Goal: Transaction & Acquisition: Purchase product/service

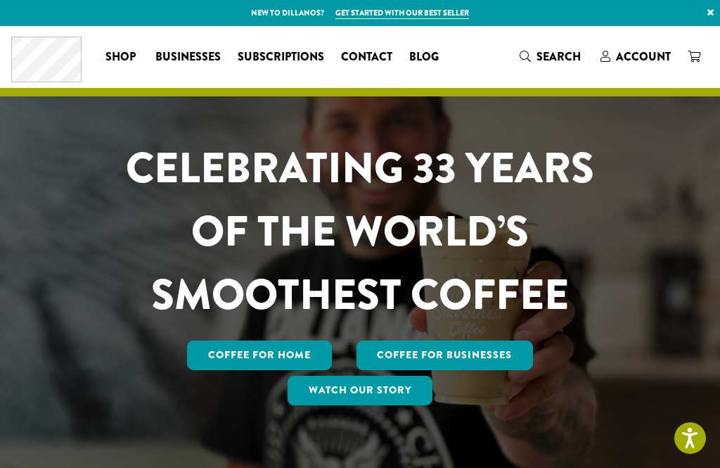
click at [634, 57] on span "Account" at bounding box center [643, 57] width 55 height 16
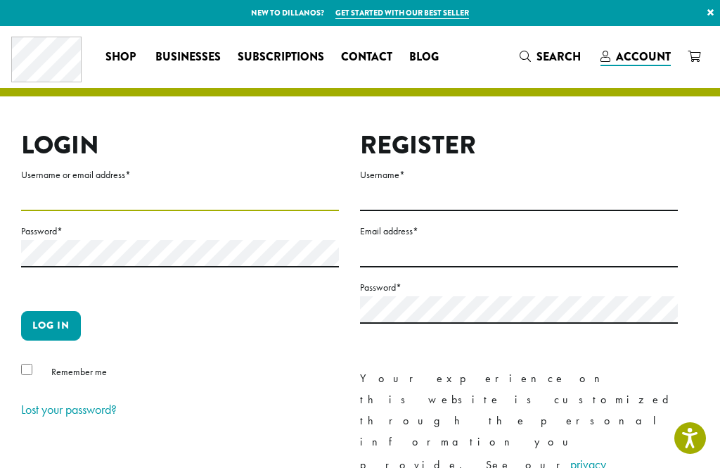
click at [43, 198] on input "Username or email address *" at bounding box center [180, 197] width 318 height 27
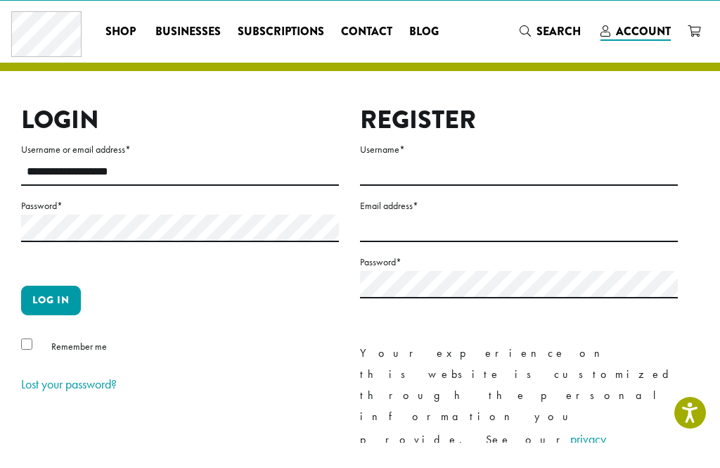
scroll to position [25, 0]
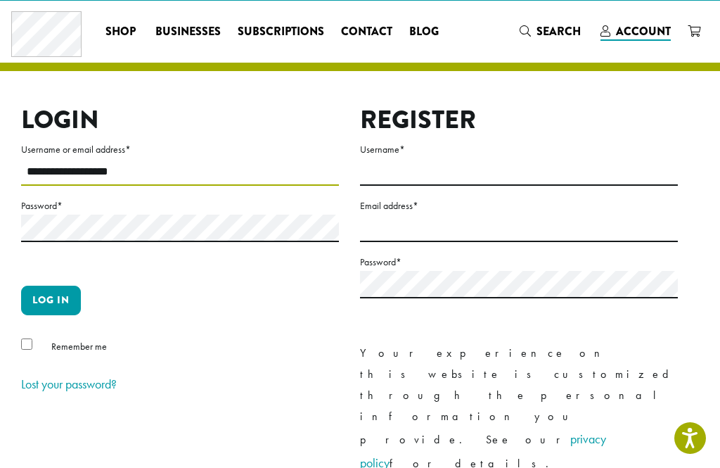
type input "**********"
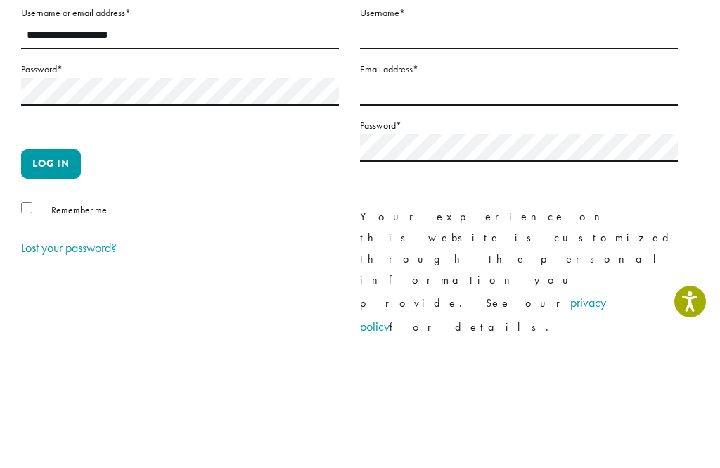
click at [39, 286] on button "Log in" at bounding box center [51, 301] width 60 height 30
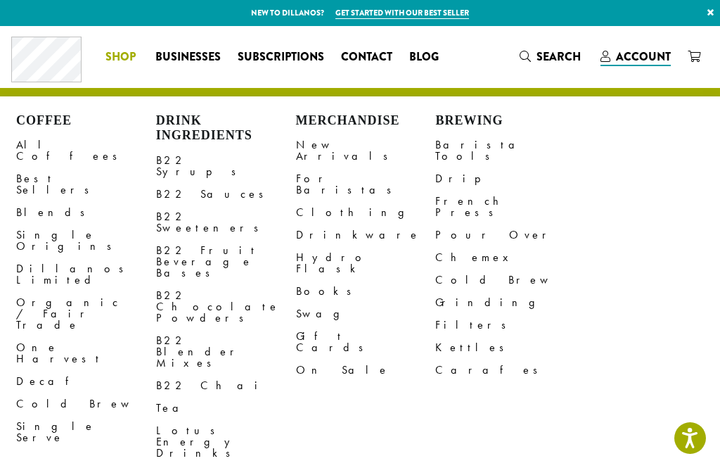
click at [34, 167] on link "Best Sellers" at bounding box center [86, 184] width 140 height 34
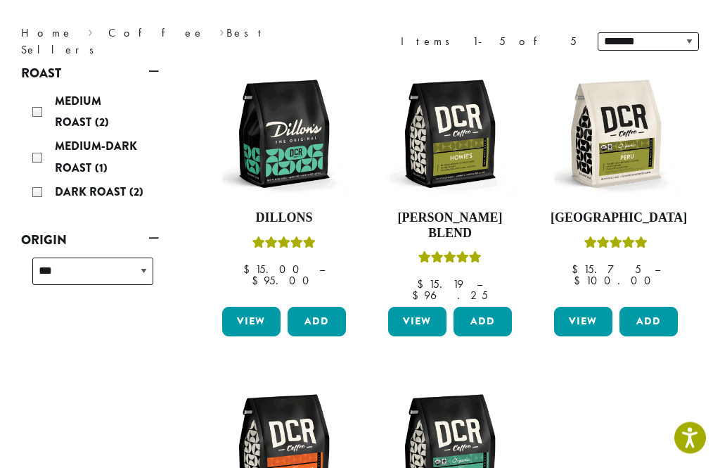
scroll to position [177, 0]
click at [624, 215] on h4 "Peru" at bounding box center [616, 217] width 131 height 15
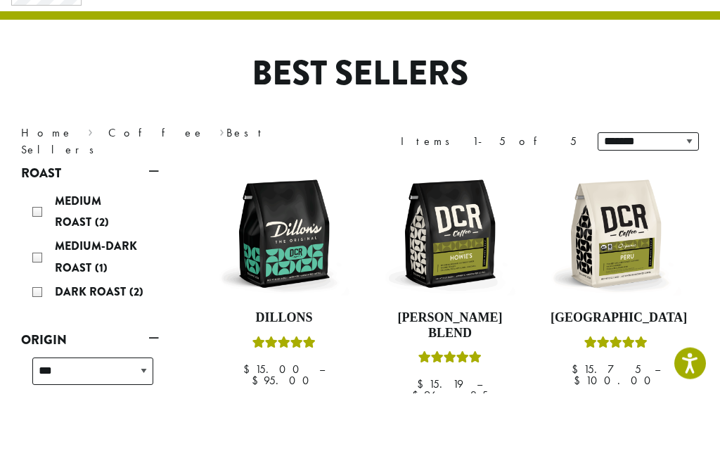
scroll to position [78, 0]
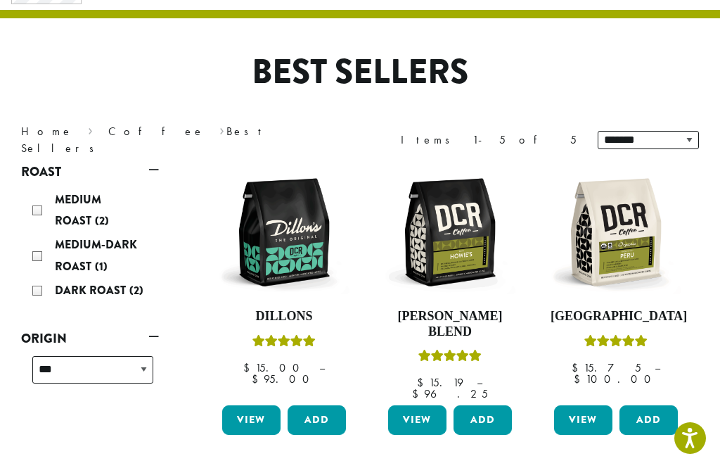
click at [108, 132] on link "Coffee" at bounding box center [156, 131] width 96 height 15
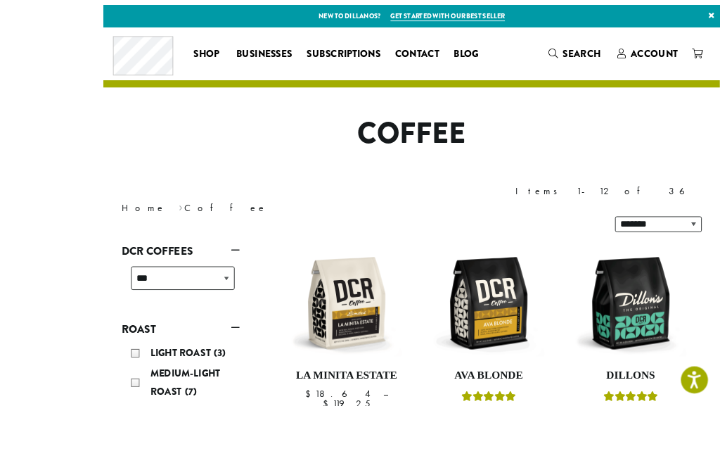
scroll to position [56, 0]
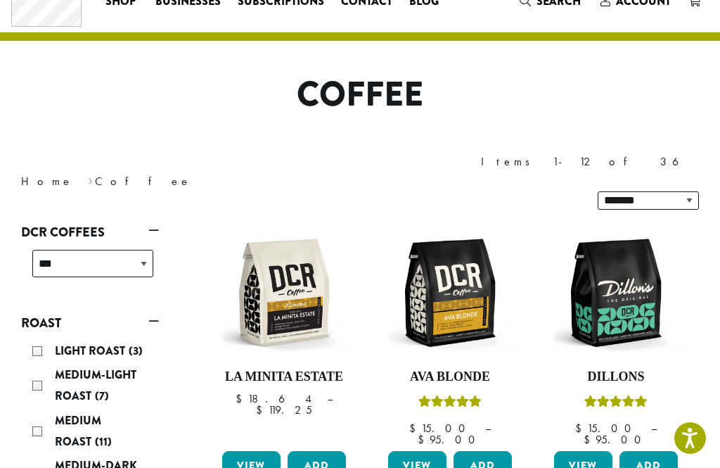
click at [245, 369] on h4 "La Minita Estate" at bounding box center [284, 376] width 131 height 15
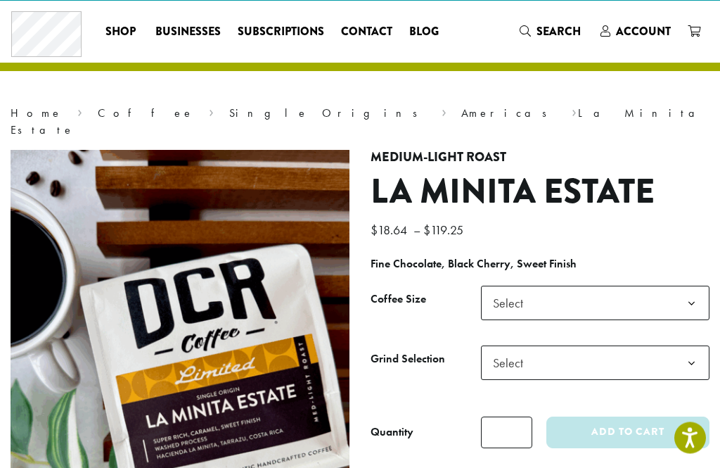
scroll to position [25, 0]
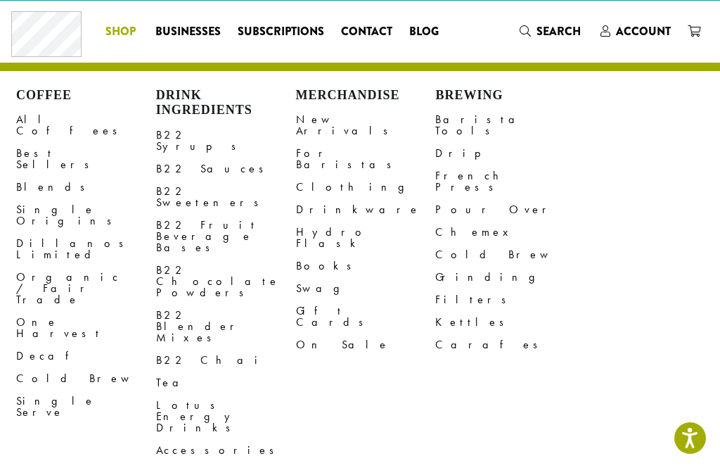
click at [37, 232] on link "Dillanos Limited" at bounding box center [86, 249] width 140 height 34
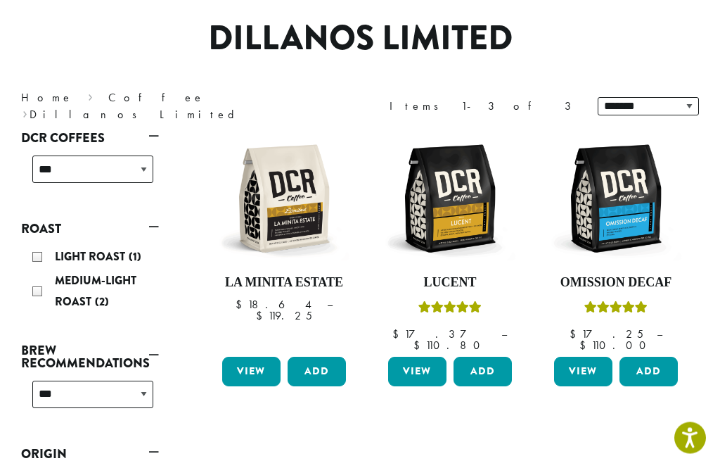
scroll to position [112, 0]
click at [247, 285] on h4 "La Minita Estate" at bounding box center [284, 282] width 131 height 15
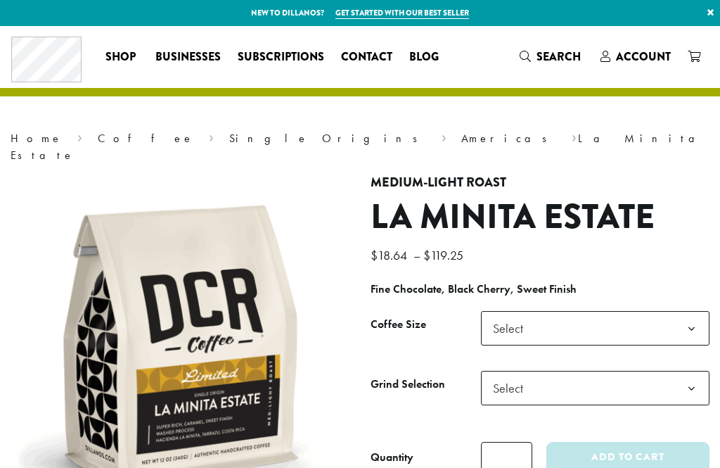
click at [687, 314] on b at bounding box center [692, 329] width 34 height 34
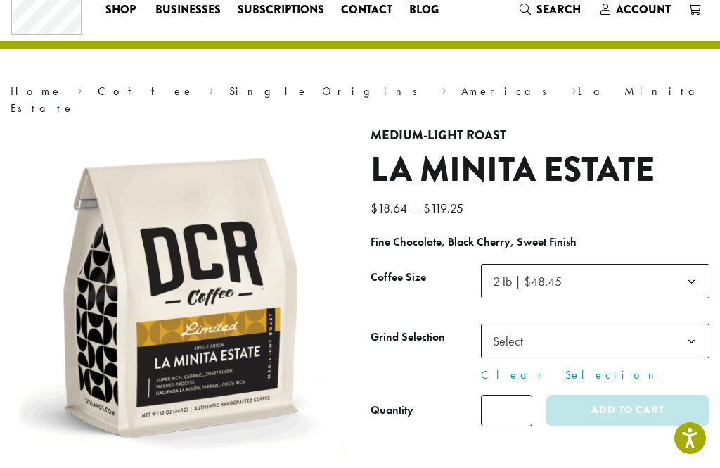
scroll to position [49, 0]
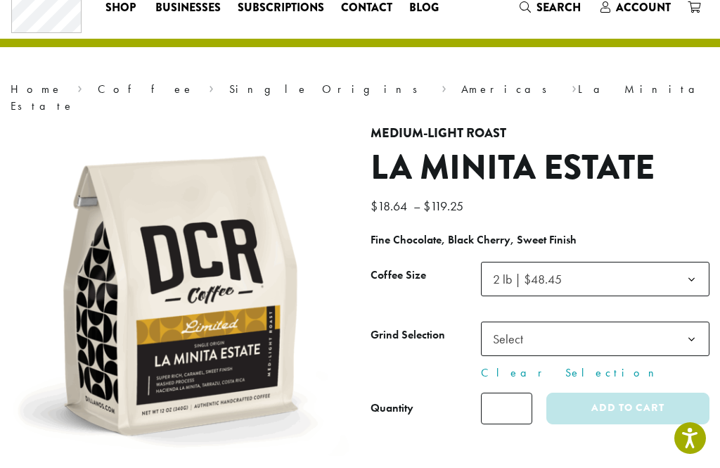
click at [684, 322] on b at bounding box center [692, 339] width 34 height 34
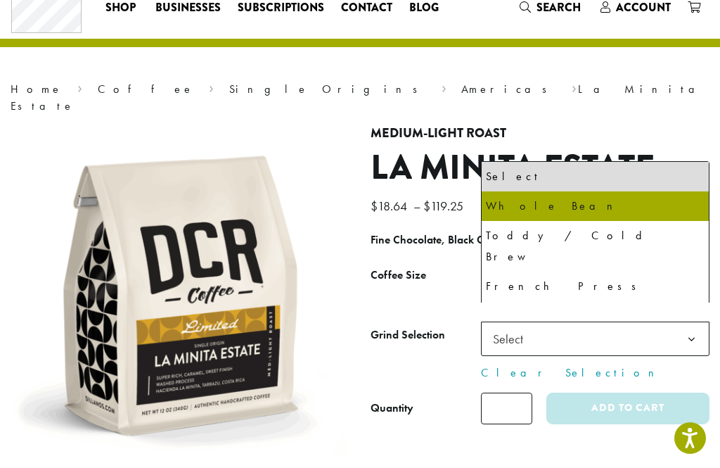
select select "**********"
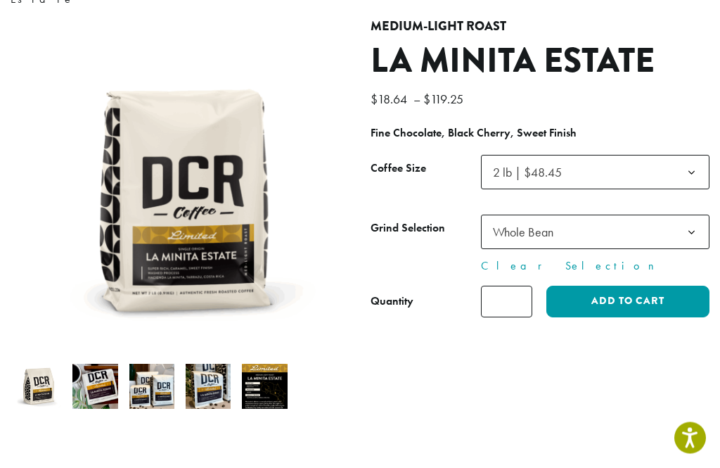
scroll to position [157, 0]
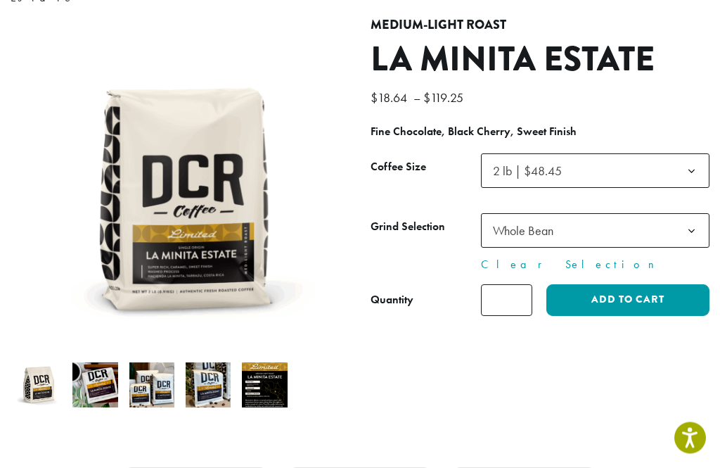
click at [635, 285] on button "Add to cart" at bounding box center [628, 301] width 163 height 32
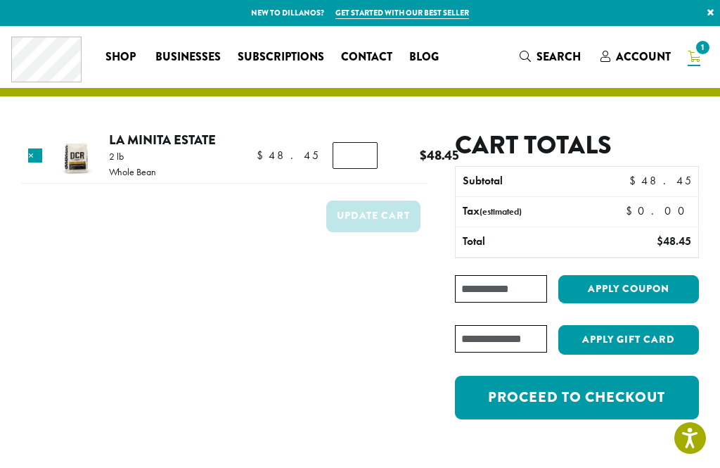
click at [604, 393] on link "Proceed to checkout" at bounding box center [577, 398] width 244 height 44
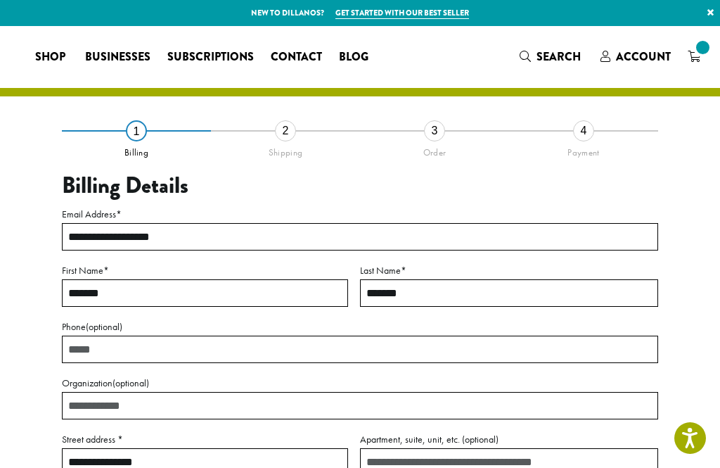
select select "**"
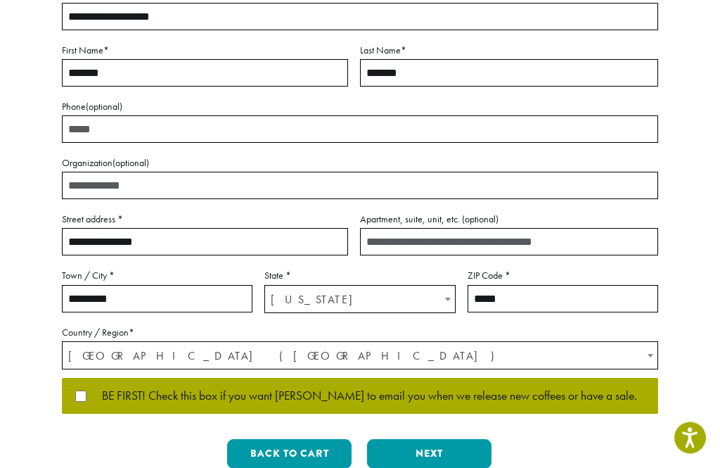
scroll to position [242, 0]
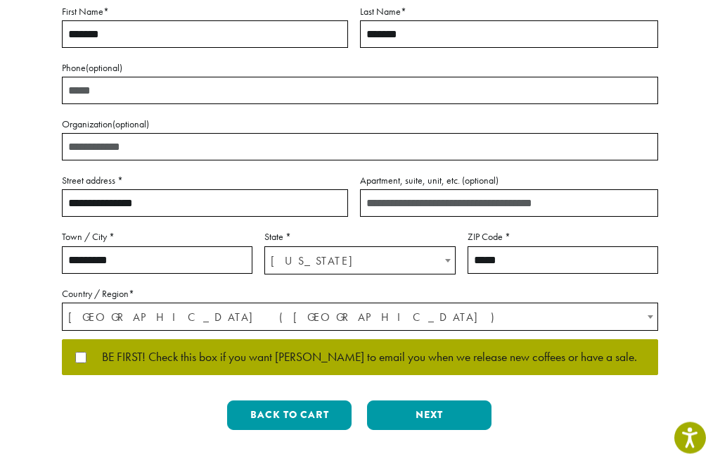
click at [435, 412] on button "Next" at bounding box center [429, 416] width 125 height 30
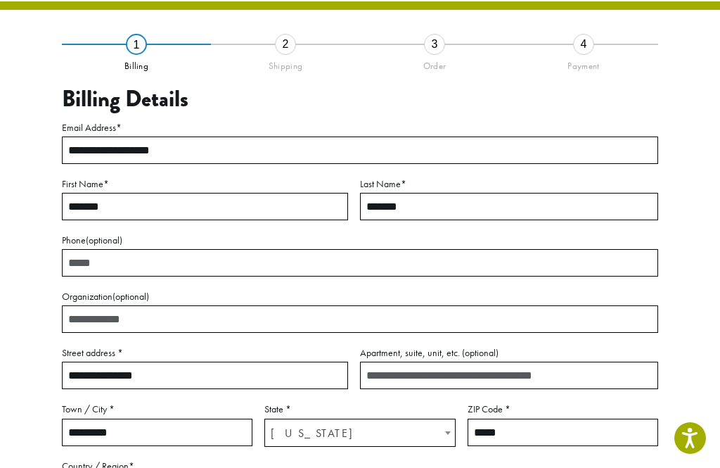
scroll to position [80, 0]
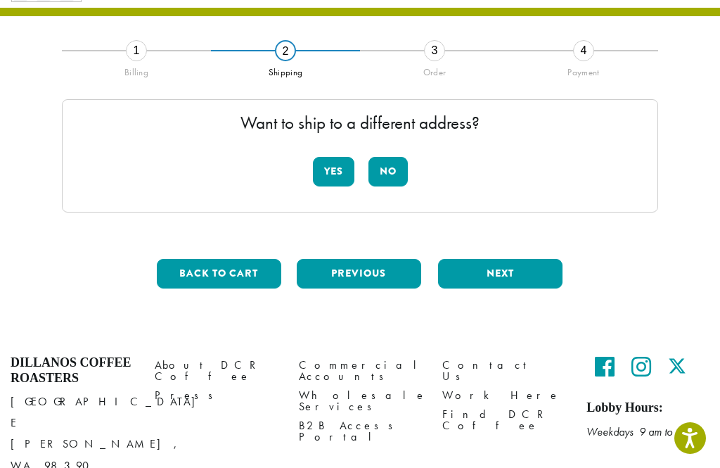
click at [393, 174] on button "No" at bounding box center [388, 172] width 39 height 30
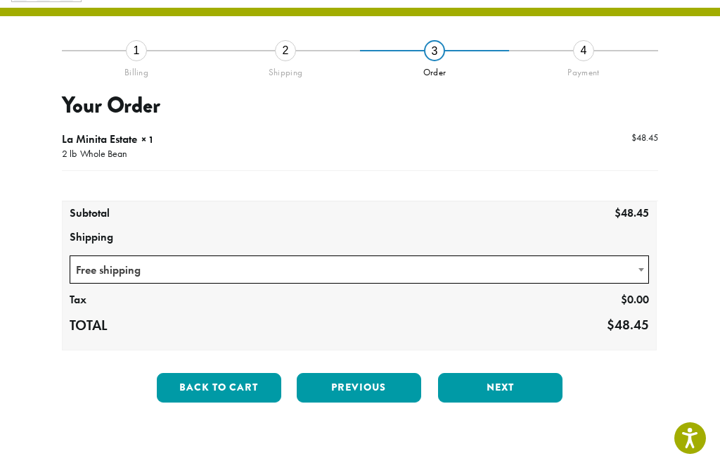
click at [495, 377] on button "Next" at bounding box center [500, 388] width 125 height 30
